Goal: Task Accomplishment & Management: Manage account settings

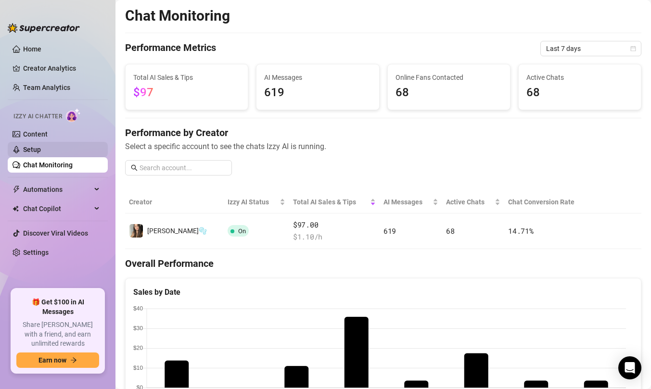
click at [41, 154] on link "Setup" at bounding box center [32, 150] width 18 height 8
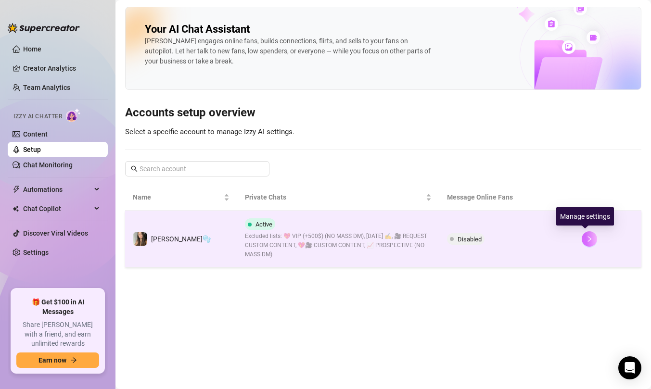
click at [582, 234] on button "button" at bounding box center [589, 239] width 15 height 15
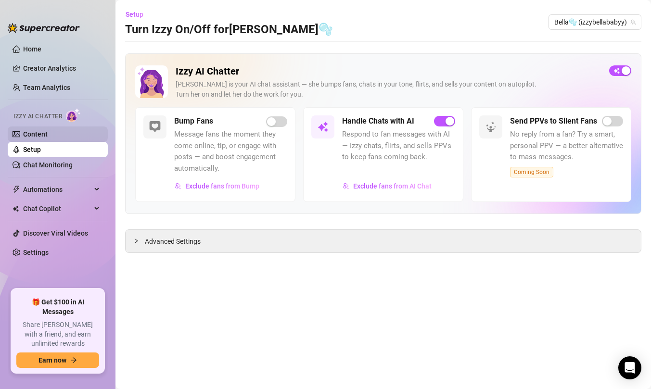
click at [27, 130] on link "Content" at bounding box center [35, 134] width 25 height 8
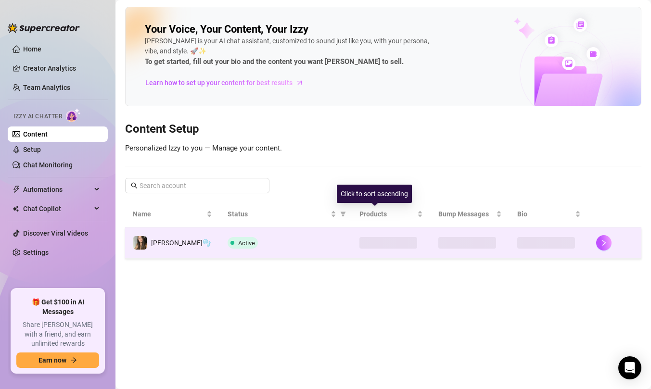
click at [386, 238] on tr "Bella🫧 Active" at bounding box center [383, 243] width 517 height 31
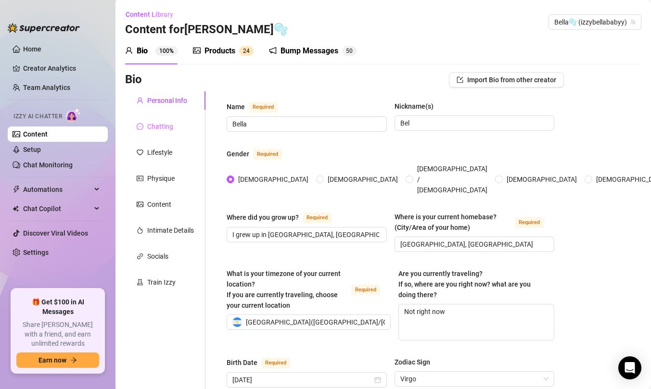
click at [159, 133] on div "Chatting" at bounding box center [165, 126] width 80 height 18
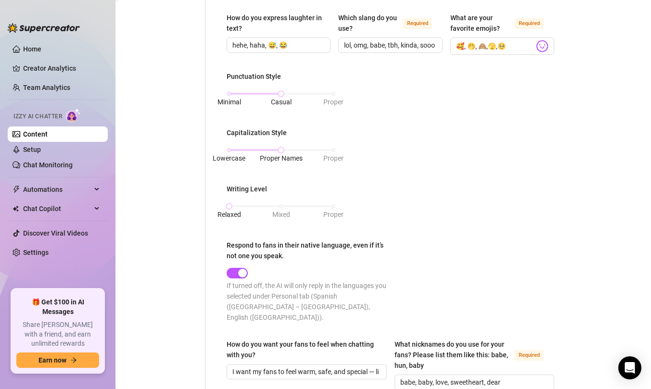
scroll to position [355, 0]
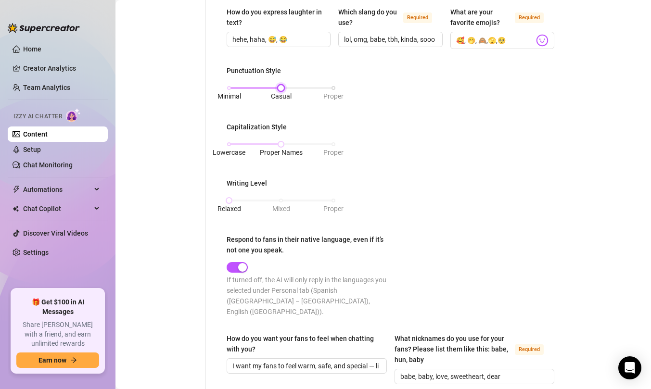
click at [229, 87] on div "Minimal Casual Proper" at bounding box center [281, 88] width 104 height 6
click at [281, 87] on div "Minimal Casual Proper" at bounding box center [281, 88] width 104 height 6
click at [331, 88] on div "Minimal Casual Proper" at bounding box center [281, 88] width 104 height 6
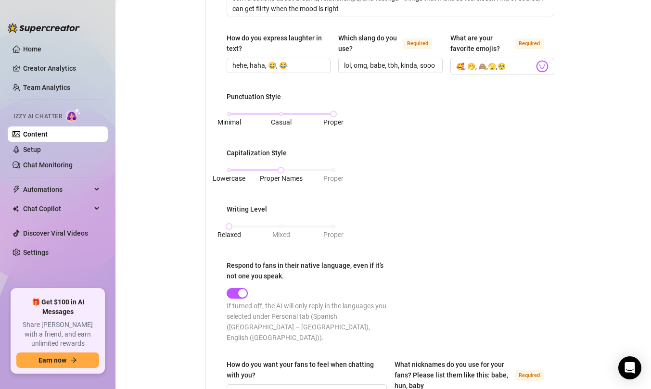
click at [365, 159] on div "Punctuation Style Minimal Casual Proper Capitalization Style Lowercase Proper N…" at bounding box center [391, 221] width 328 height 260
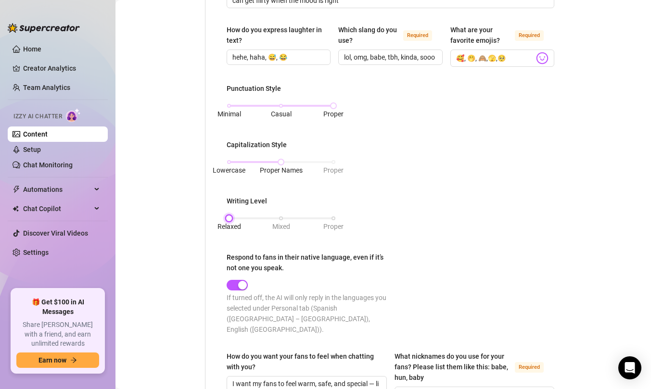
click at [280, 217] on div "Relaxed Mixed Proper" at bounding box center [281, 219] width 104 height 6
click at [331, 218] on div "Relaxed Mixed Proper" at bounding box center [281, 219] width 104 height 6
click at [278, 216] on div "Relaxed Mixed Proper" at bounding box center [281, 219] width 104 height 6
click at [392, 191] on div "Punctuation Style Minimal Casual Proper Capitalization Style Lowercase Proper N…" at bounding box center [391, 213] width 328 height 260
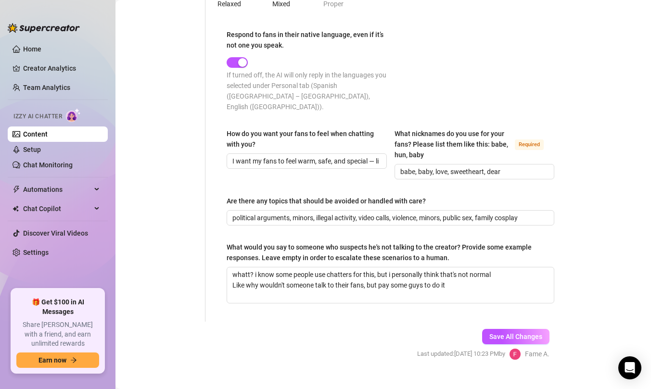
scroll to position [566, 0]
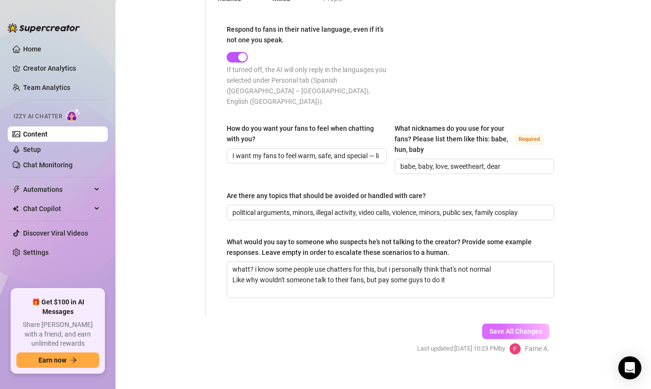
click at [523, 328] on span "Save All Changes" at bounding box center [516, 332] width 53 height 8
click at [23, 51] on link "Home" at bounding box center [32, 49] width 18 height 8
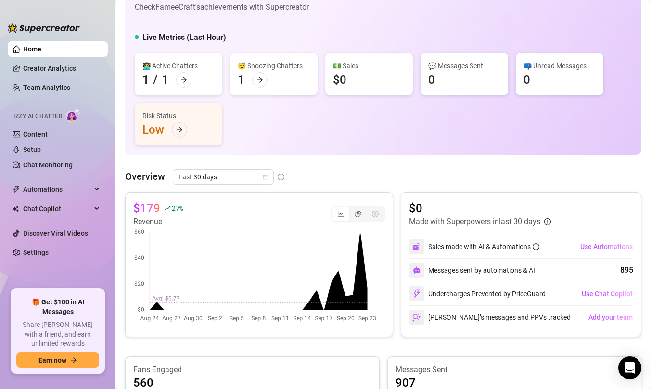
scroll to position [30, 0]
click at [70, 91] on link "Team Analytics" at bounding box center [46, 88] width 47 height 8
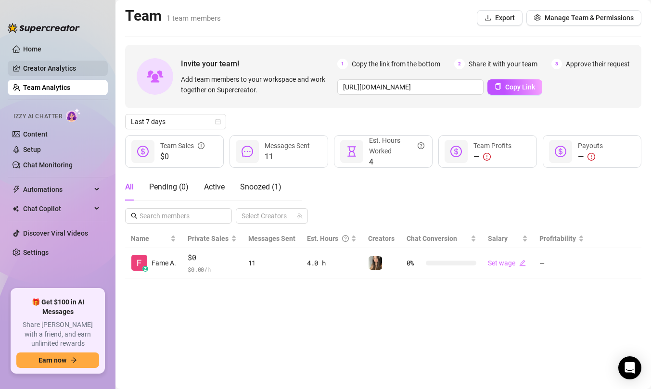
click at [56, 70] on link "Creator Analytics" at bounding box center [61, 68] width 77 height 15
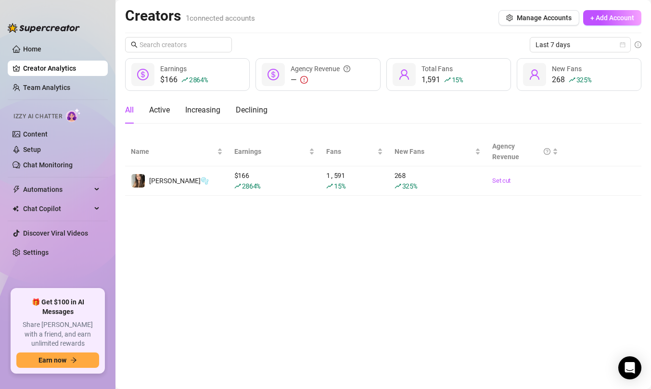
click at [489, 350] on main "Creators 1 connected accounts Manage Accounts + Add Account Last 7 days $166 28…" at bounding box center [384, 194] width 536 height 389
